Goal: Obtain resource: Obtain resource

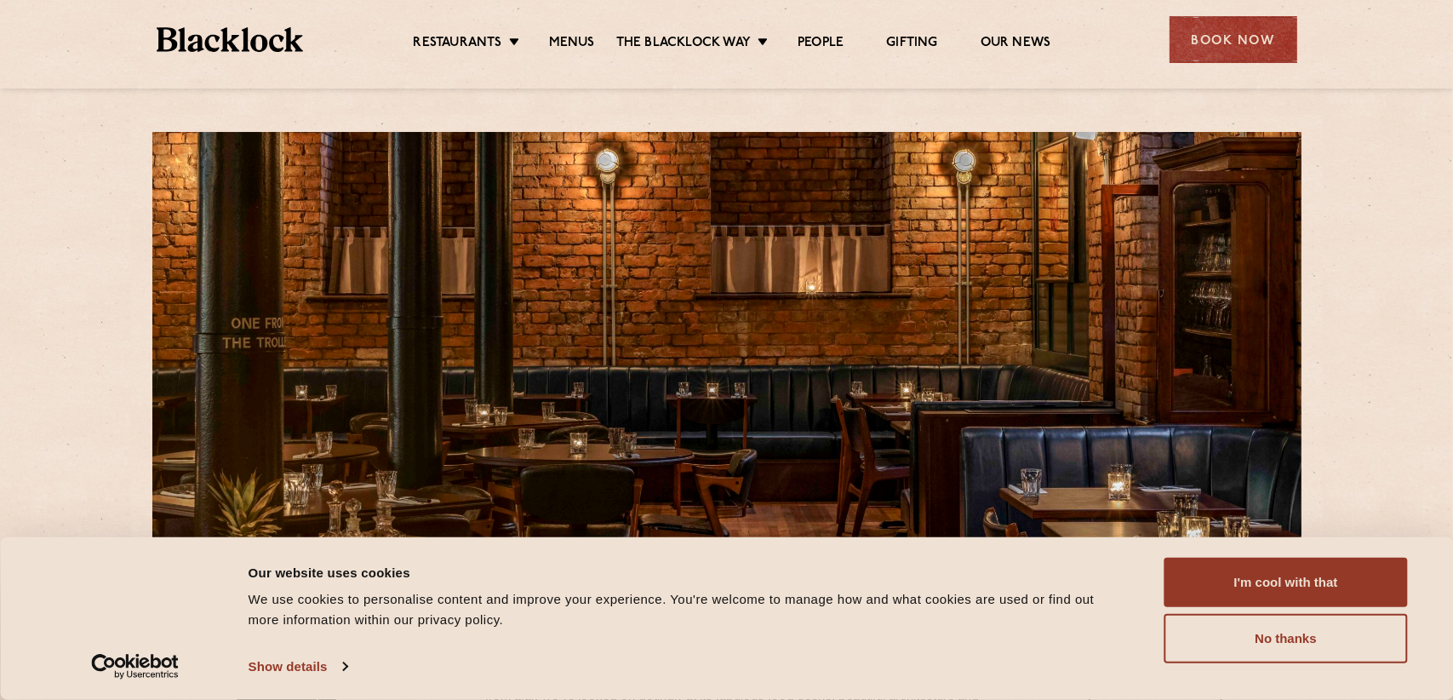
scroll to position [340, 0]
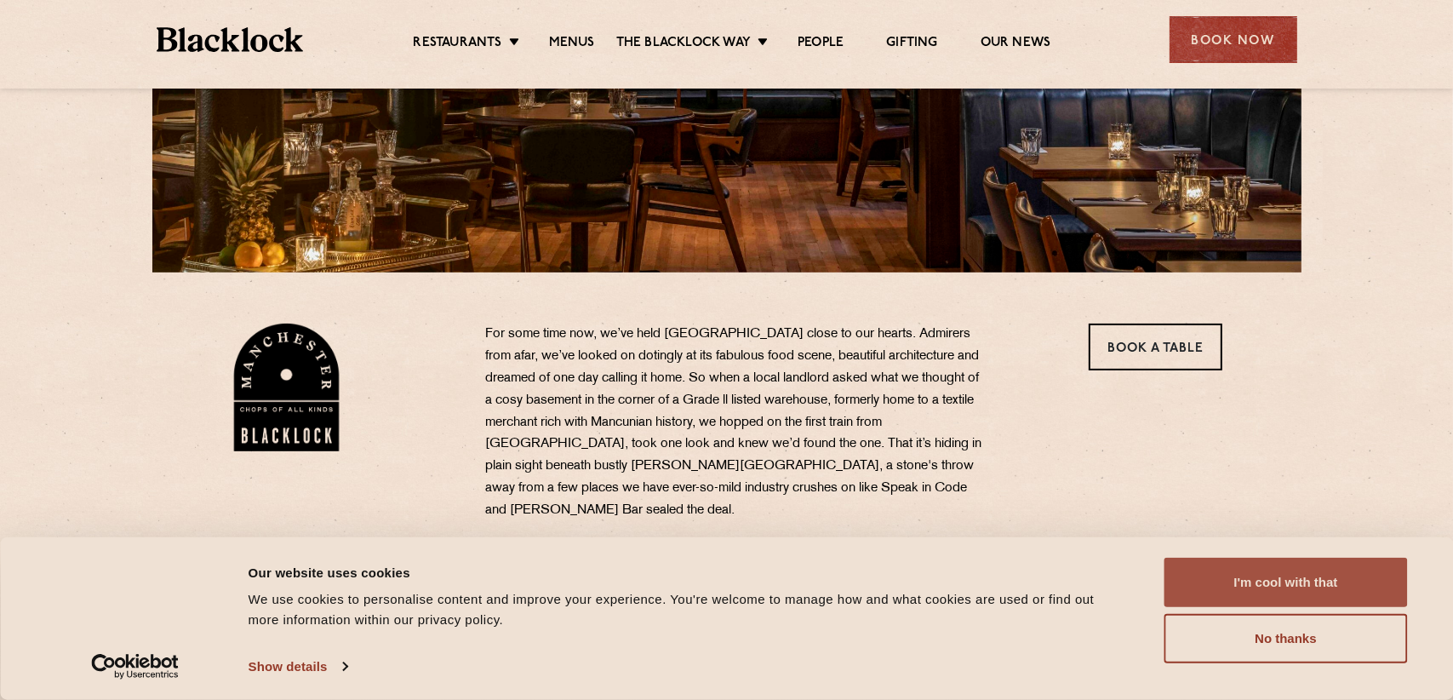
click at [1339, 574] on button "I'm cool with that" at bounding box center [1285, 581] width 243 height 49
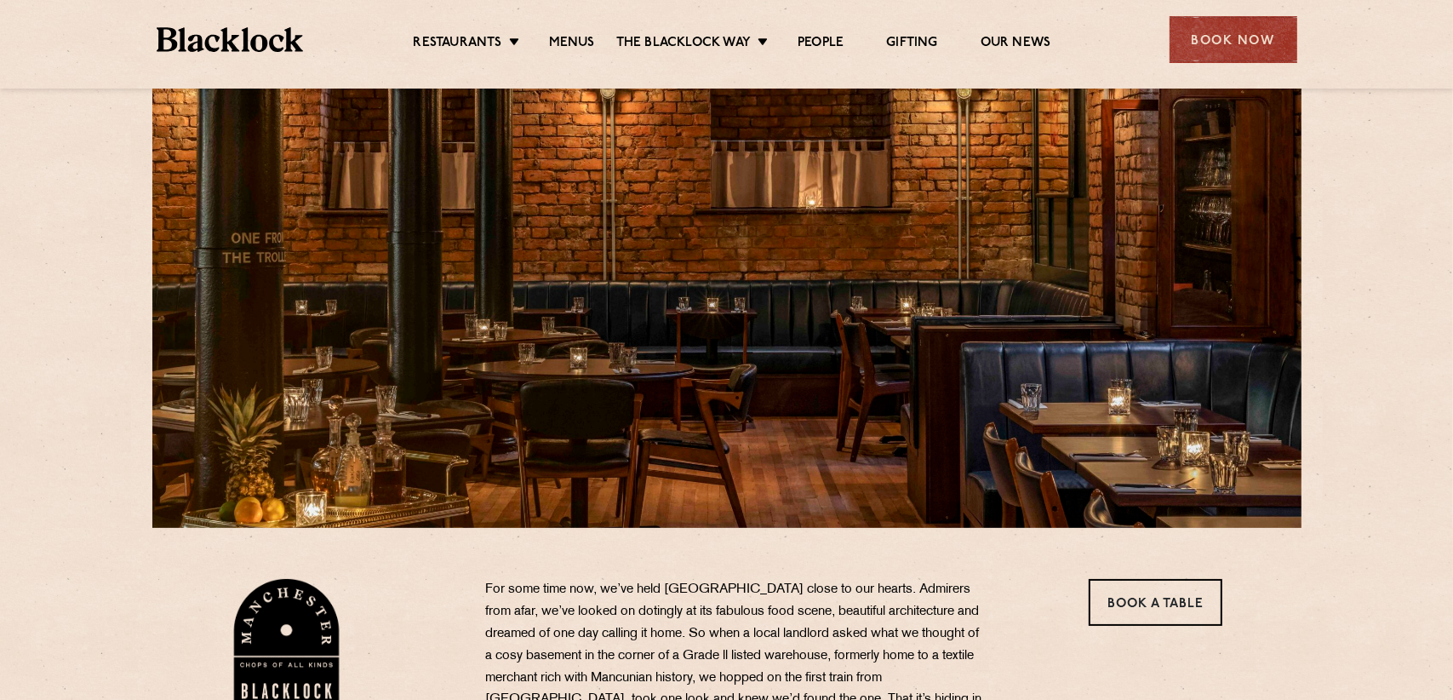
scroll to position [0, 0]
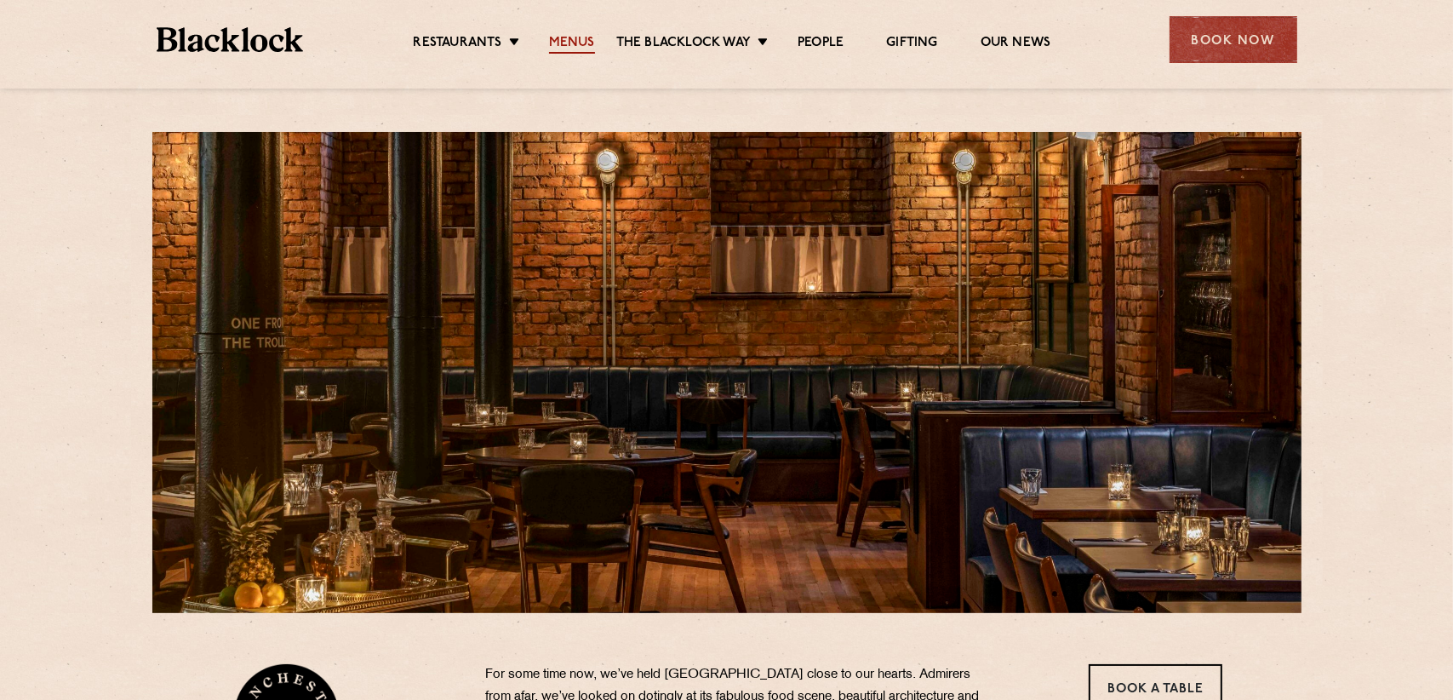
click at [571, 41] on link "Menus" at bounding box center [572, 44] width 46 height 19
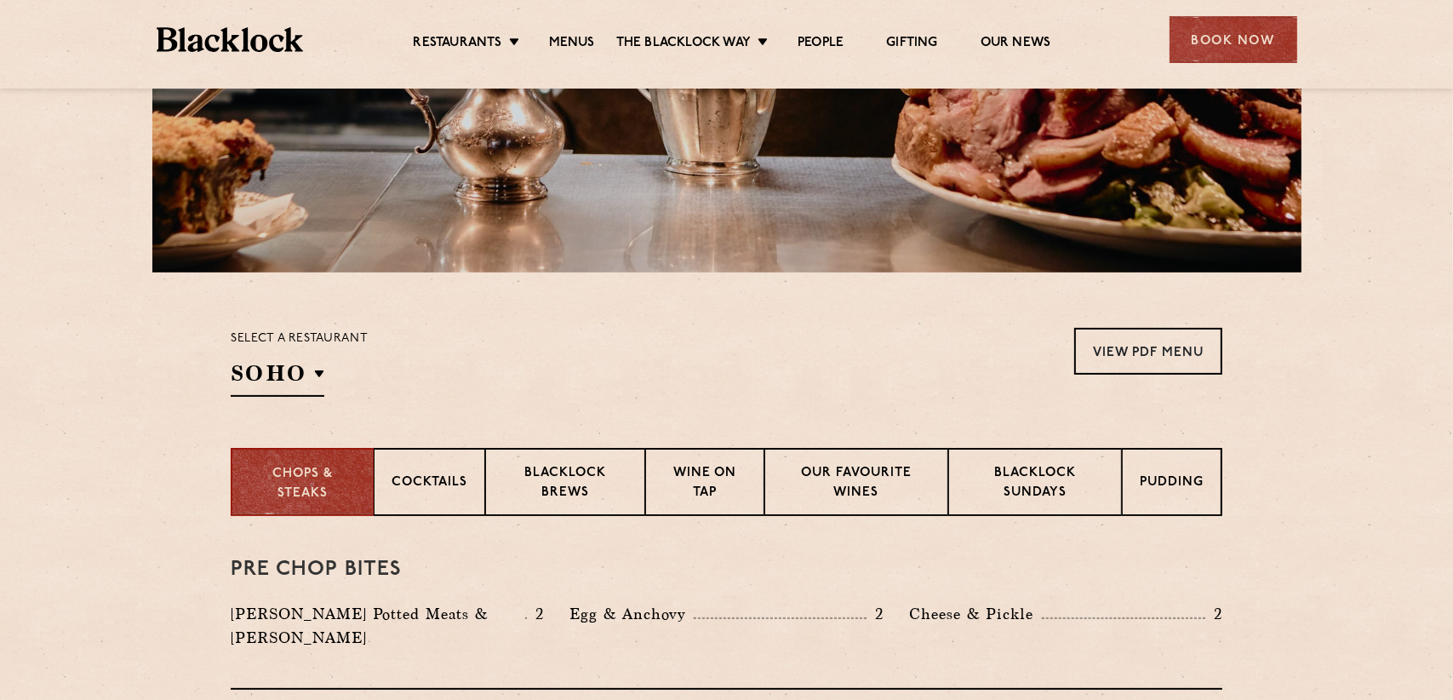
scroll to position [426, 0]
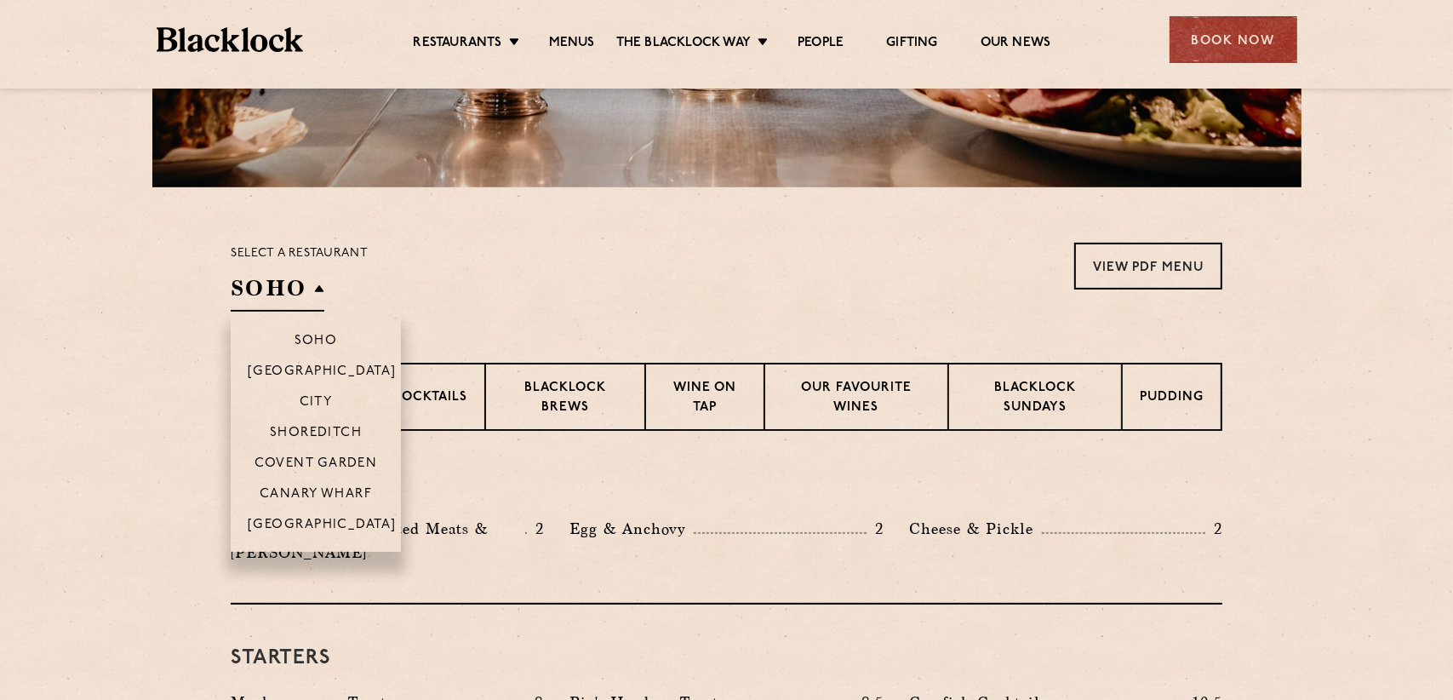
click at [320, 279] on h2 "SOHO" at bounding box center [278, 292] width 94 height 38
click at [309, 519] on p "[GEOGRAPHIC_DATA]" at bounding box center [322, 525] width 149 height 17
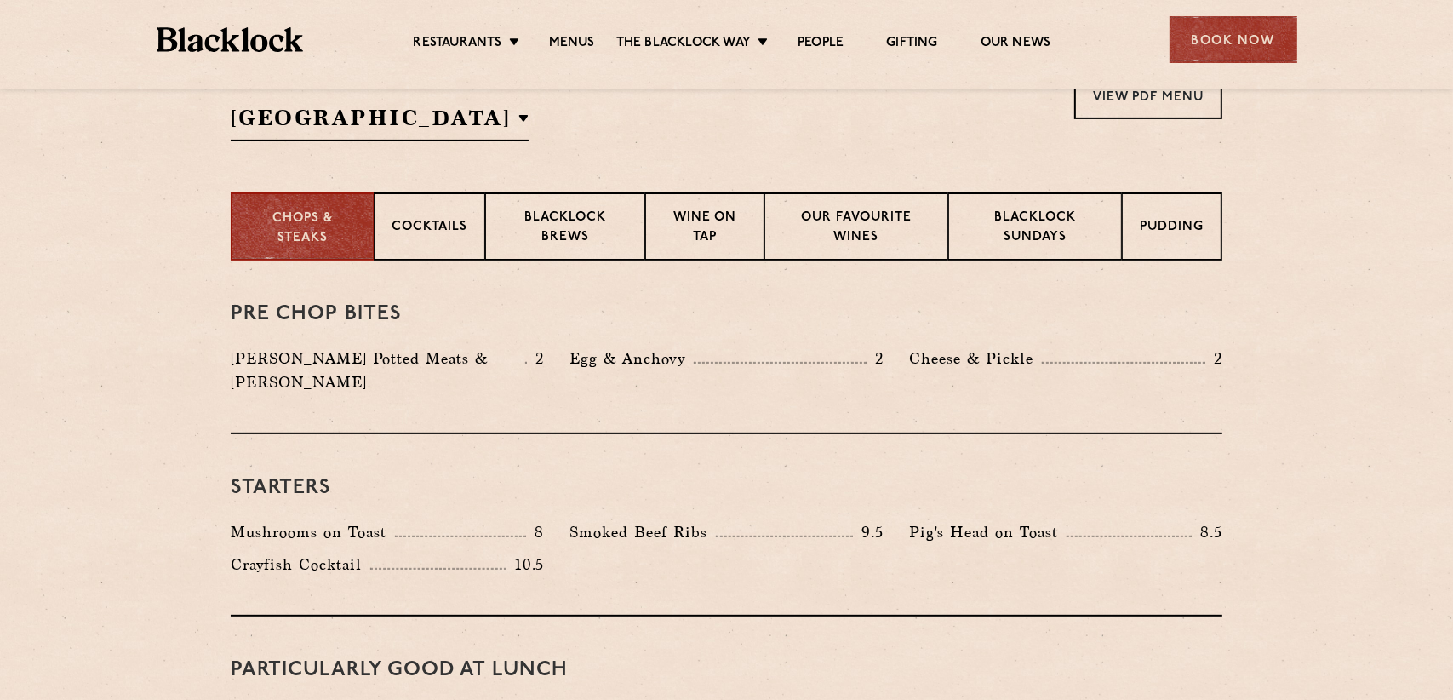
scroll to position [340, 0]
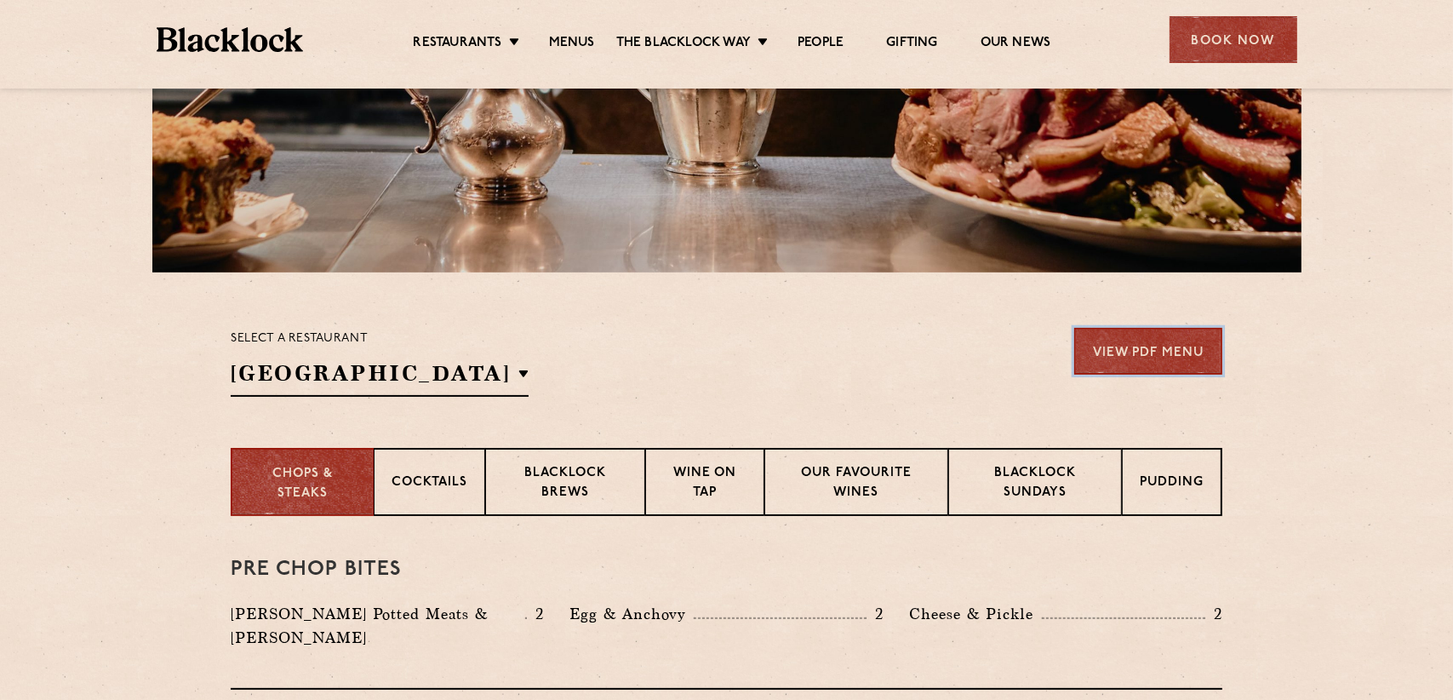
click at [1121, 355] on link "View PDF Menu" at bounding box center [1148, 351] width 148 height 47
